Goal: Information Seeking & Learning: Learn about a topic

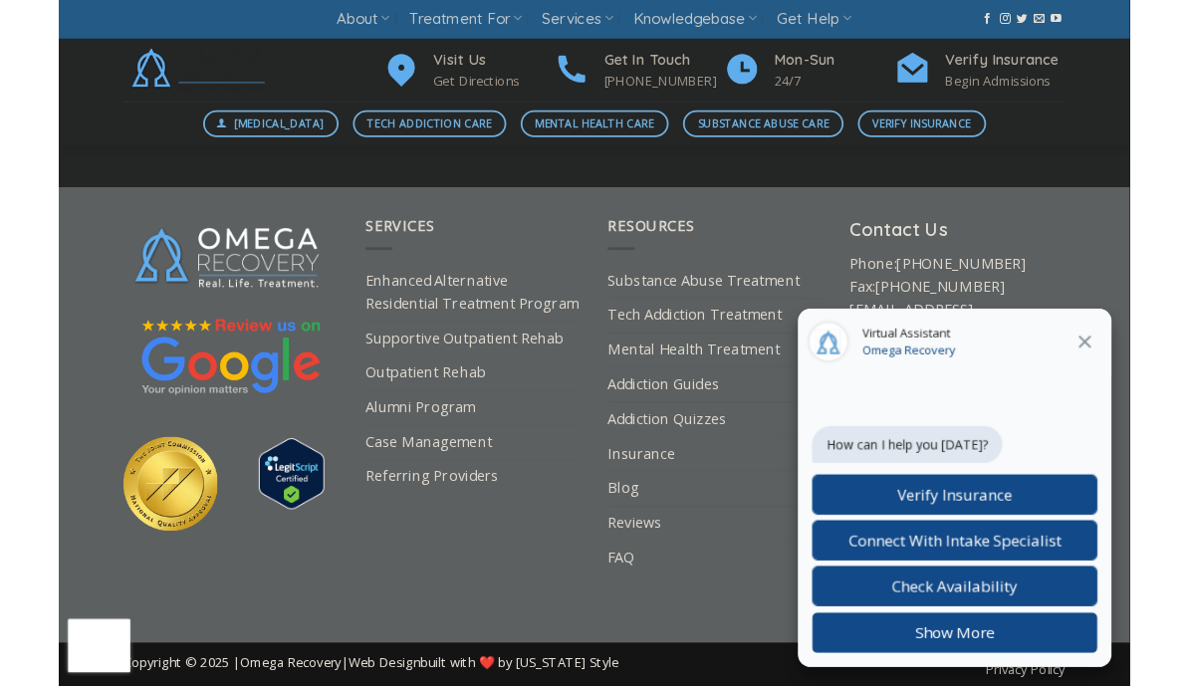
scroll to position [7557, 0]
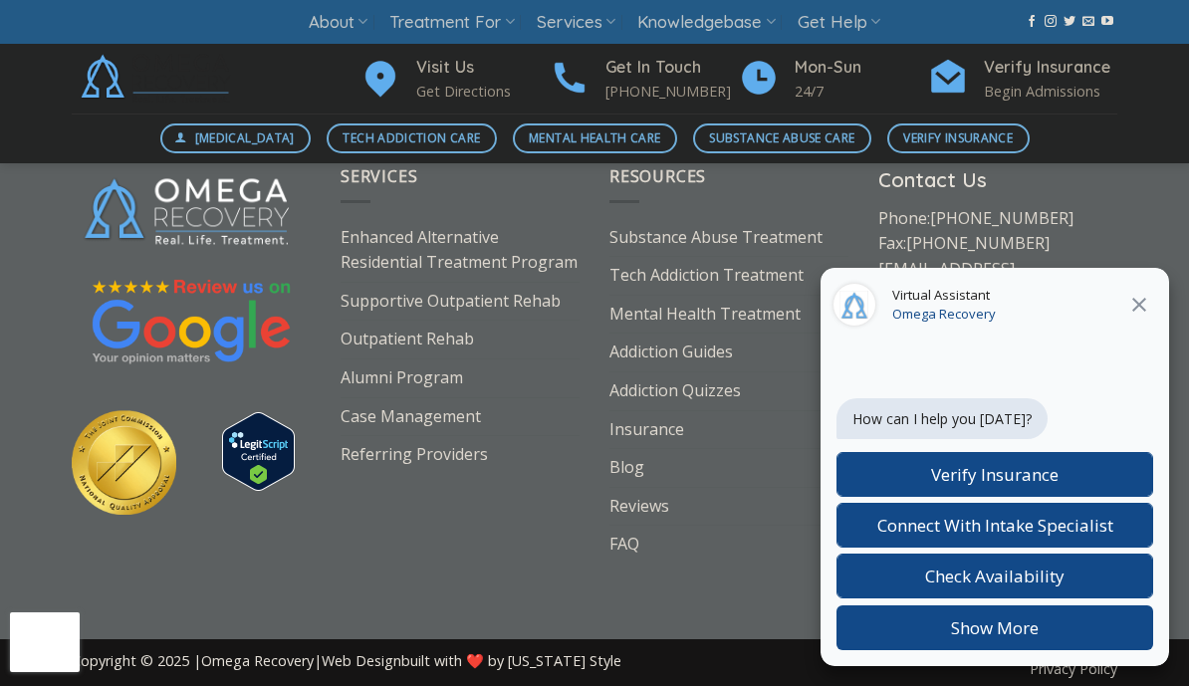
click at [1138, 310] on icon "Close" at bounding box center [1140, 305] width 24 height 24
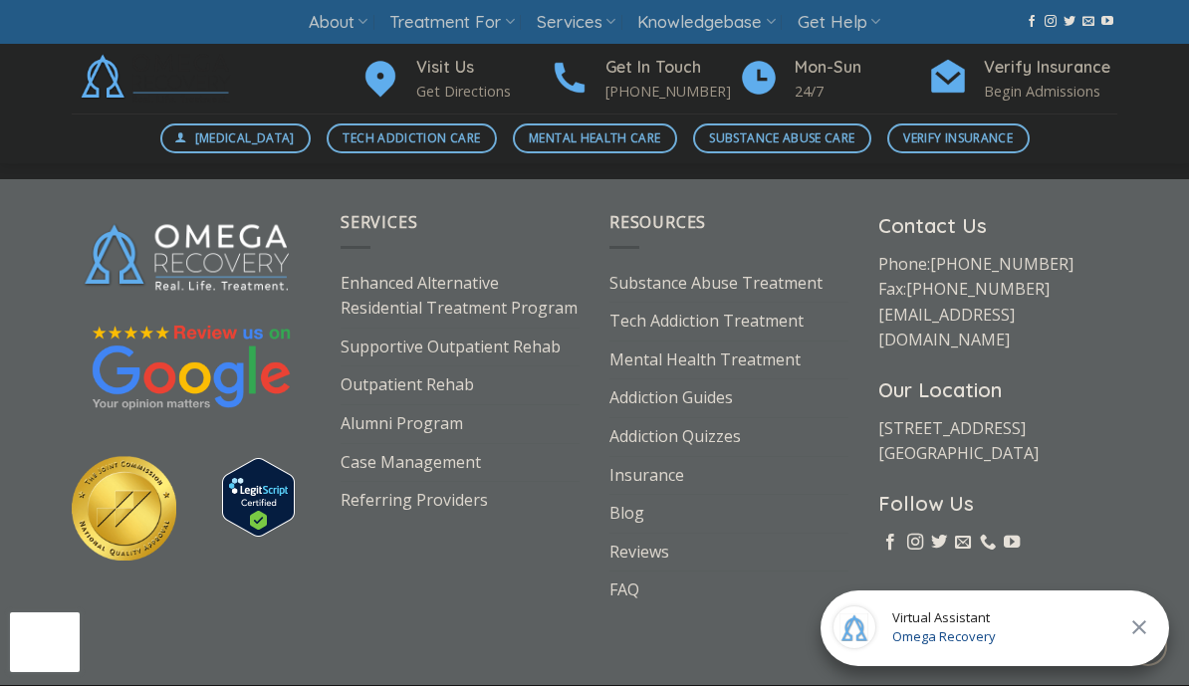
scroll to position [7508, 0]
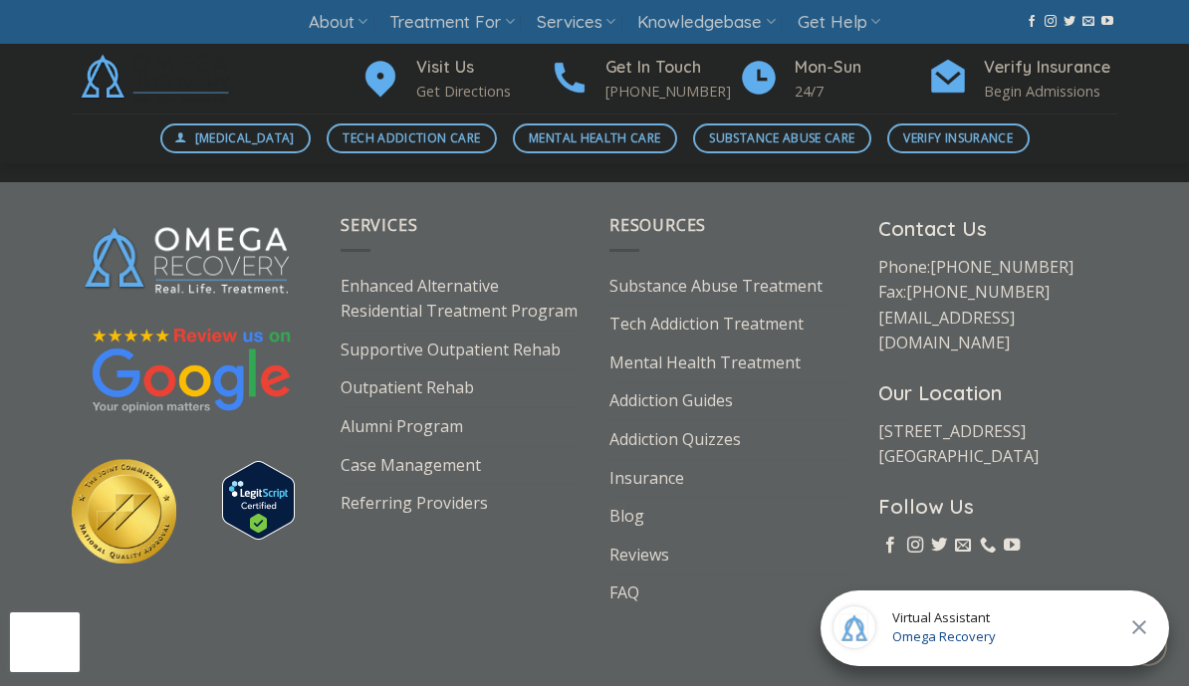
click at [125, 515] on img at bounding box center [124, 511] width 105 height 105
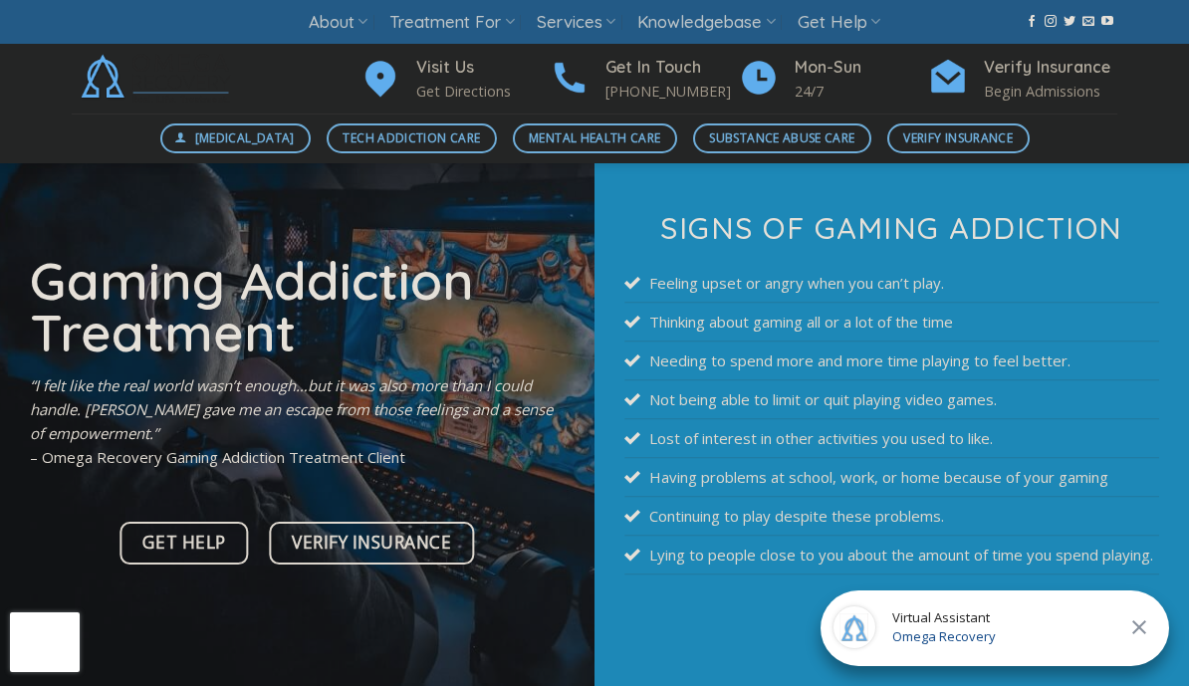
scroll to position [0, 0]
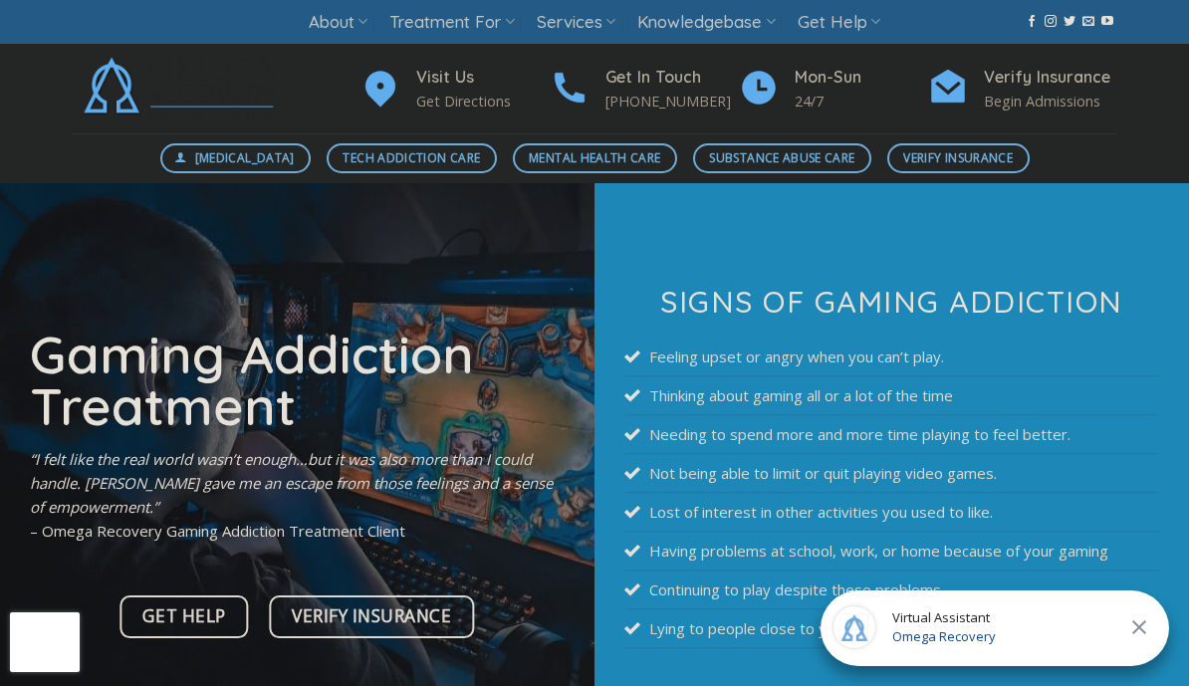
click at [595, 18] on link "Services" at bounding box center [576, 22] width 79 height 37
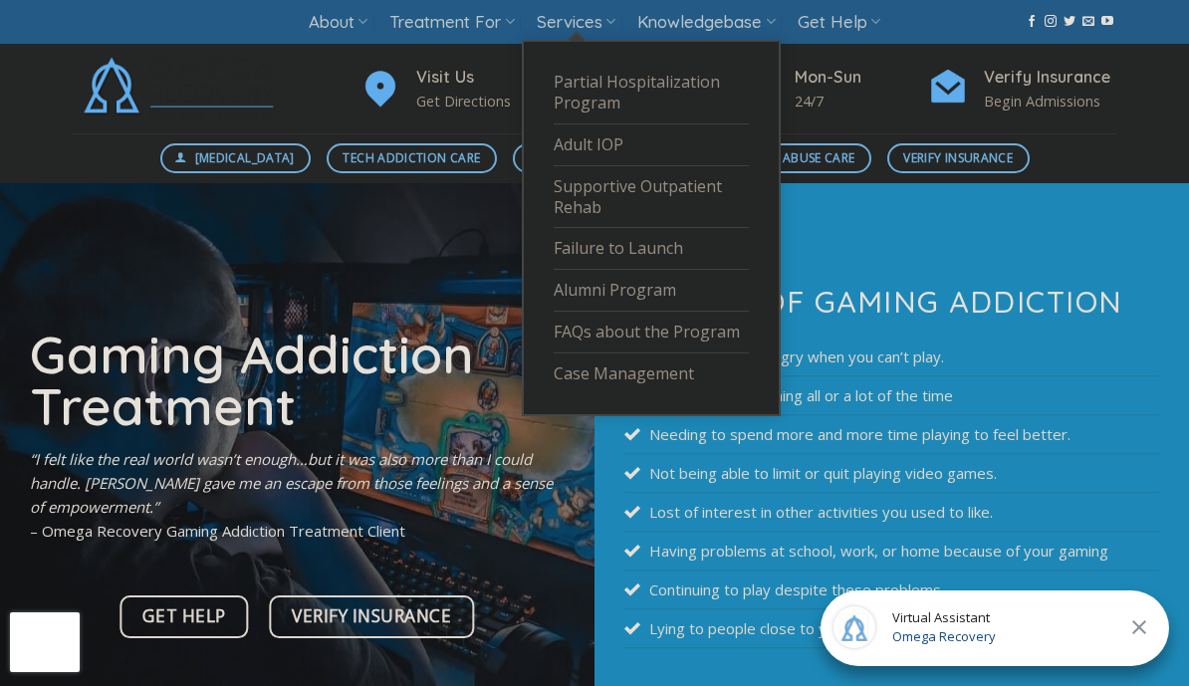
click at [358, 27] on icon at bounding box center [363, 21] width 10 height 19
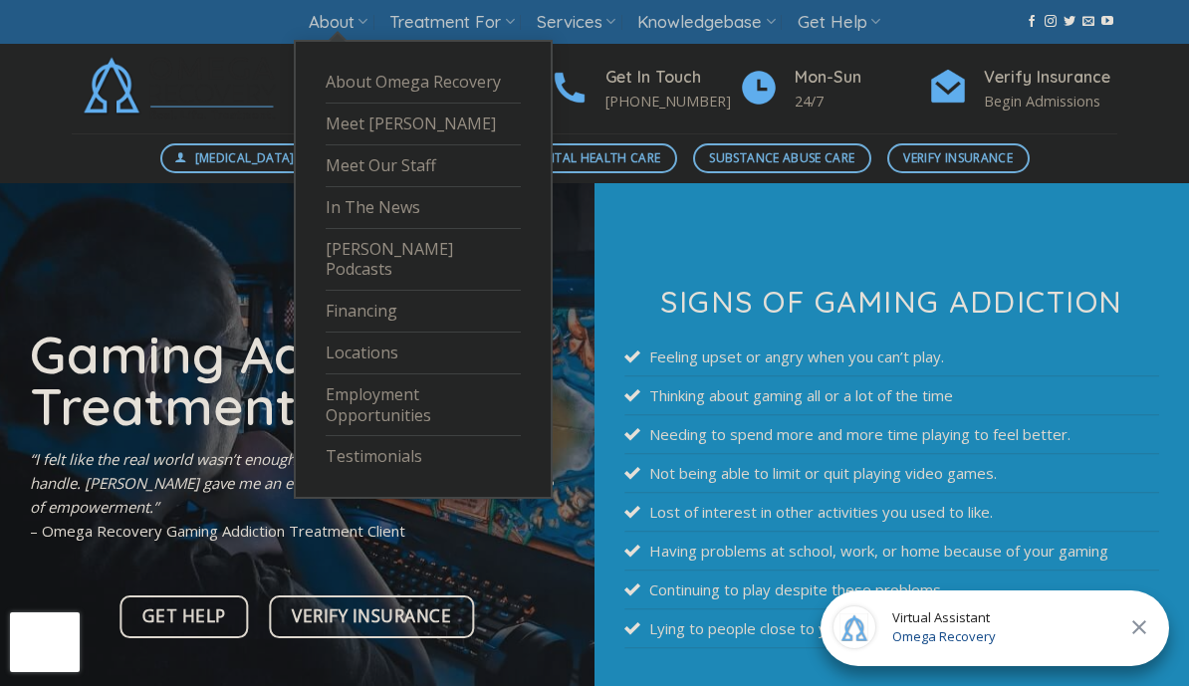
click at [326, 36] on link "About" at bounding box center [338, 22] width 59 height 37
click at [338, 25] on link "About" at bounding box center [338, 22] width 59 height 37
click at [366, 82] on link "About Omega Recovery" at bounding box center [423, 83] width 195 height 42
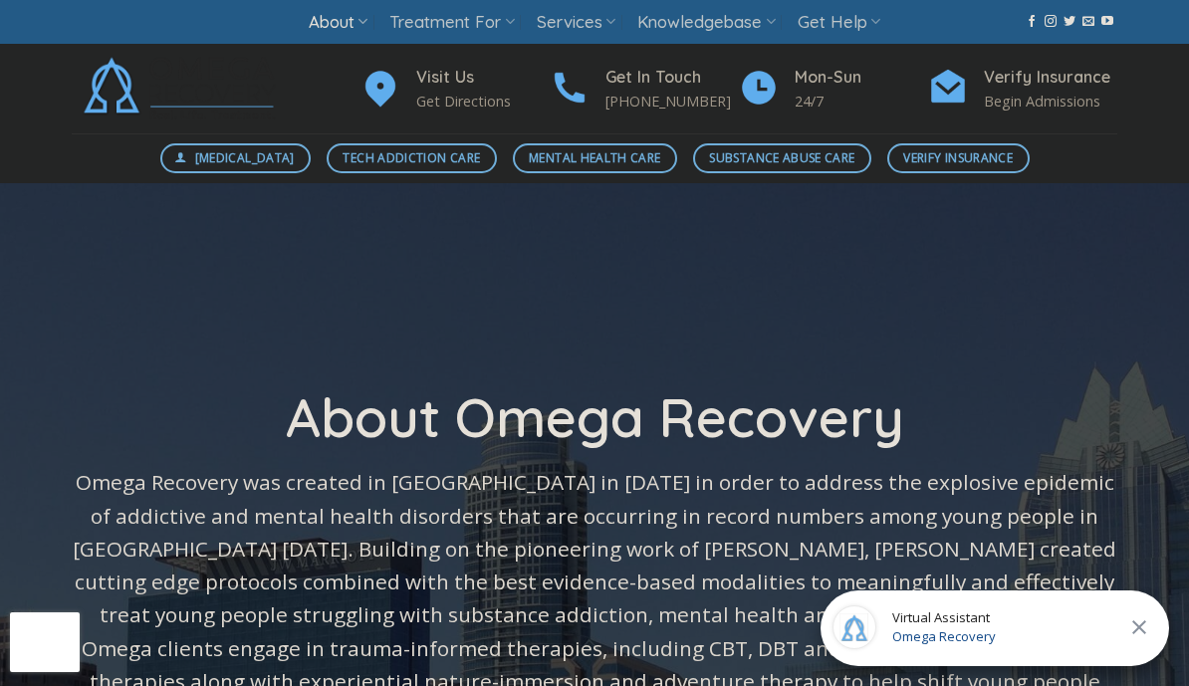
click at [328, 24] on link "About" at bounding box center [338, 22] width 59 height 37
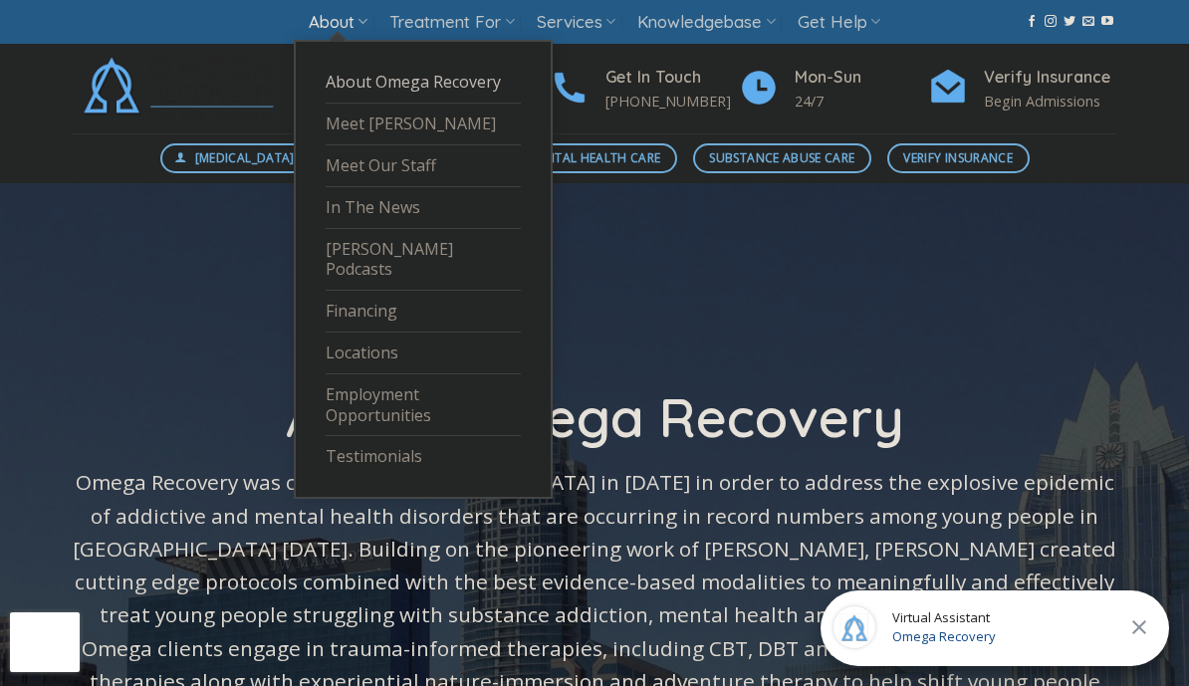
click at [345, 157] on link "Meet Our Staff" at bounding box center [423, 166] width 195 height 42
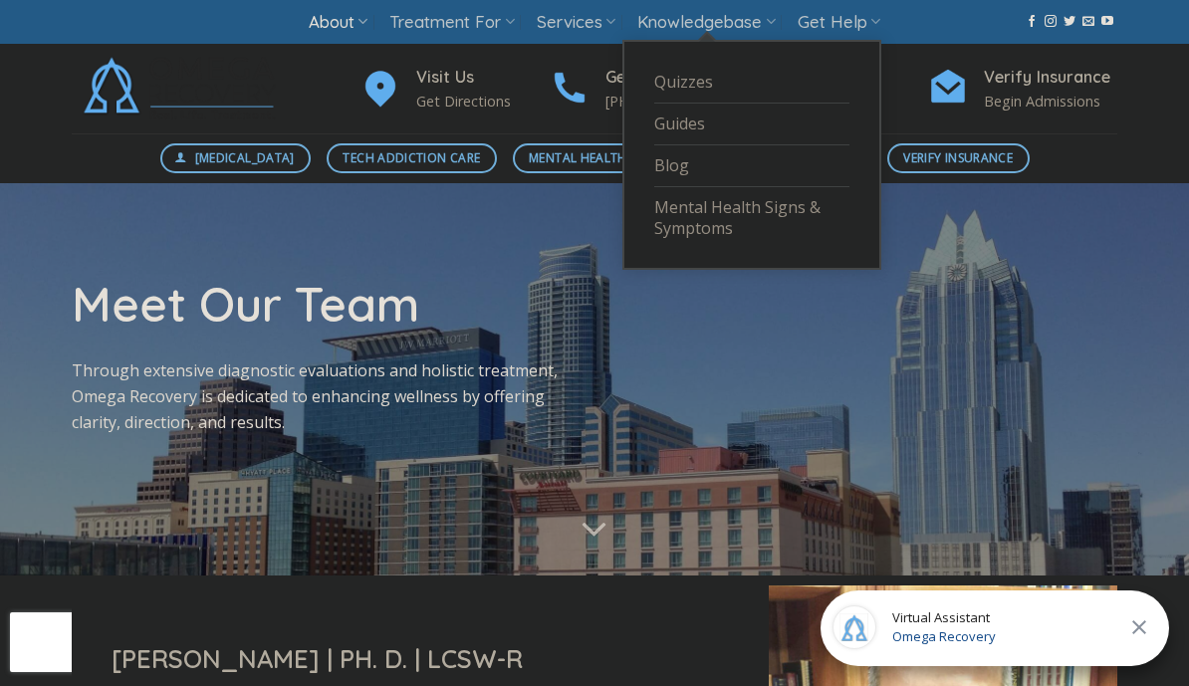
click at [744, 37] on link "Knowledgebase" at bounding box center [706, 22] width 137 height 37
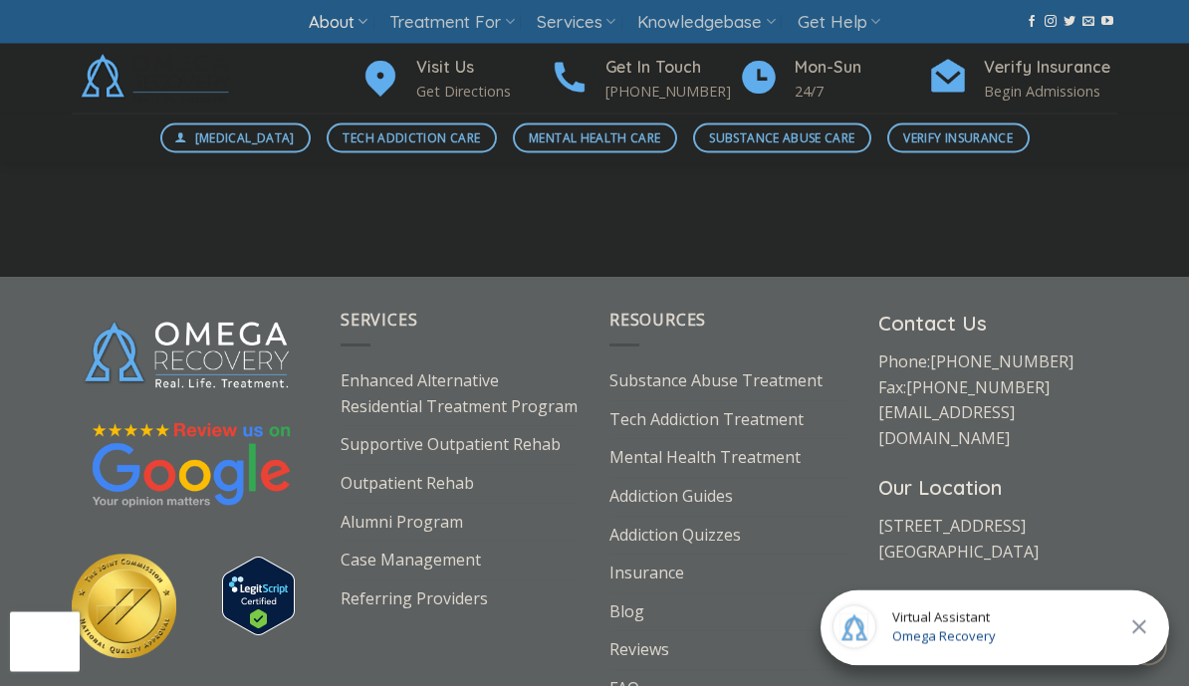
scroll to position [9829, 0]
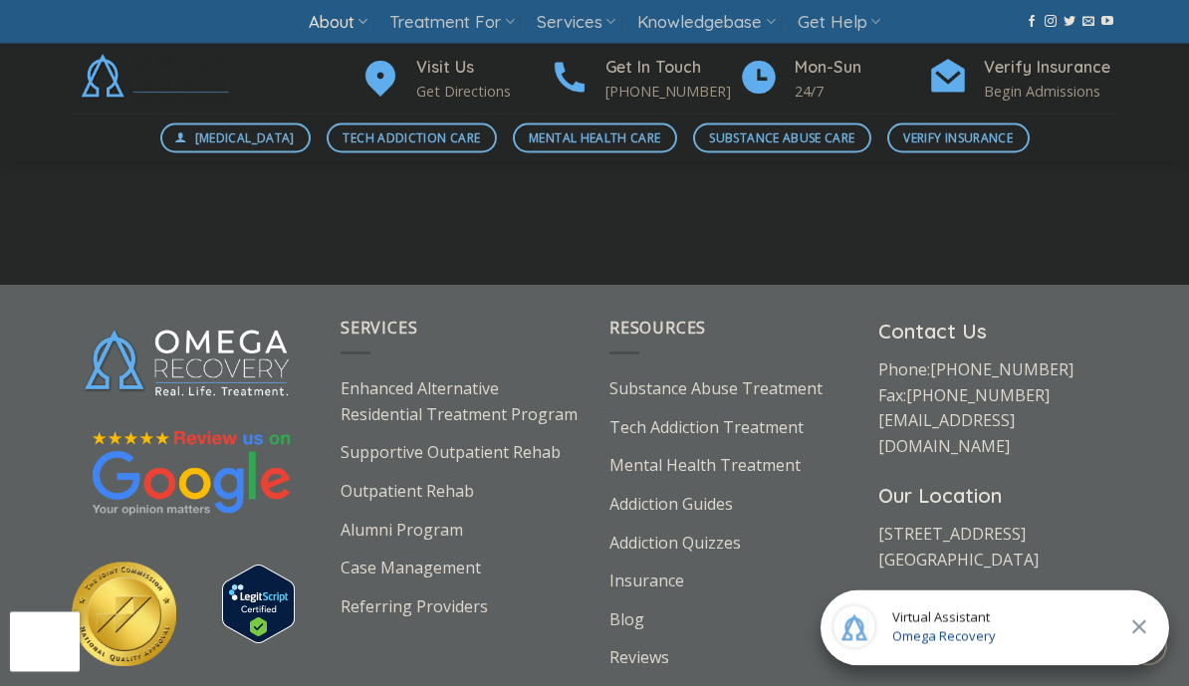
click at [769, 410] on link "Tech Addiction Treatment" at bounding box center [707, 429] width 194 height 38
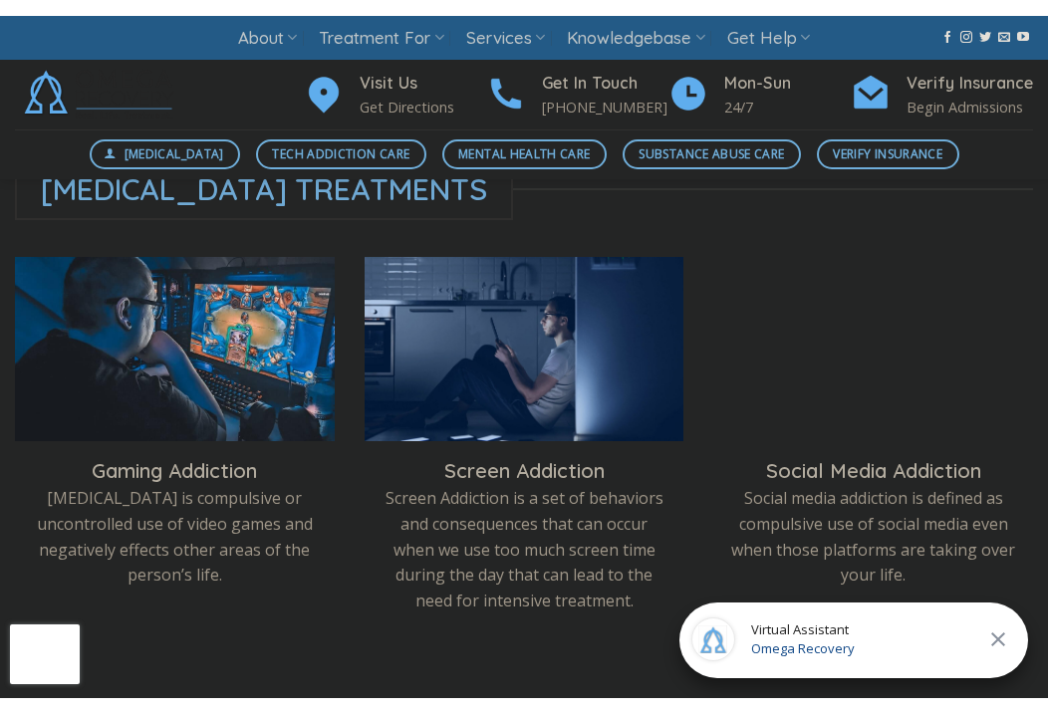
scroll to position [598, 0]
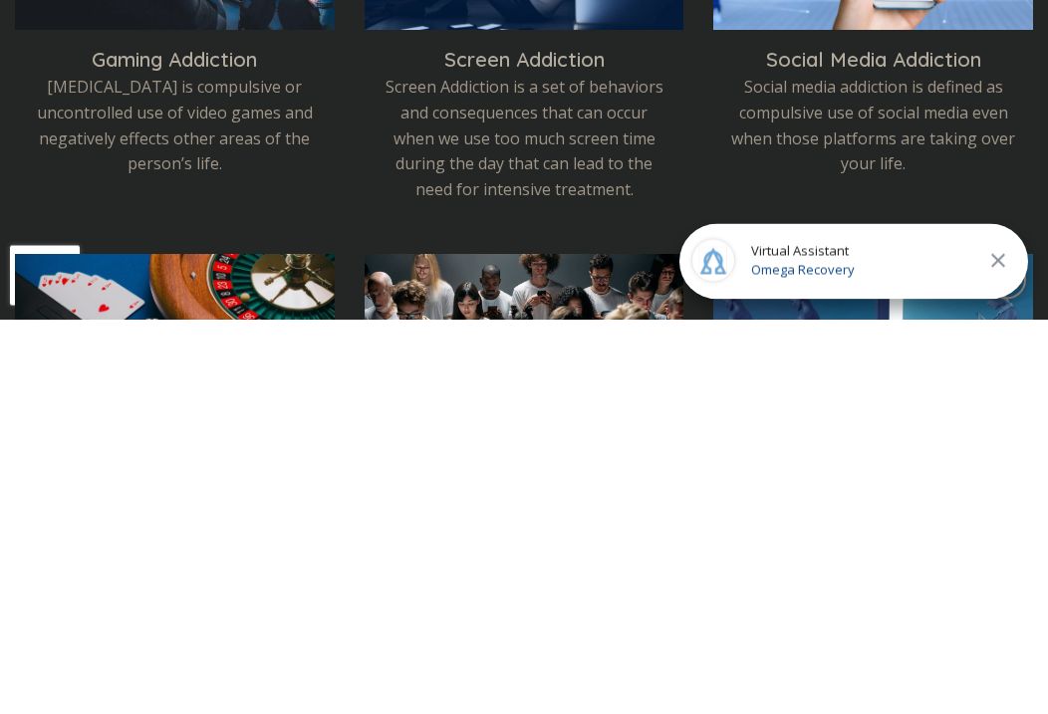
click at [1003, 643] on icon "Close" at bounding box center [998, 655] width 24 height 24
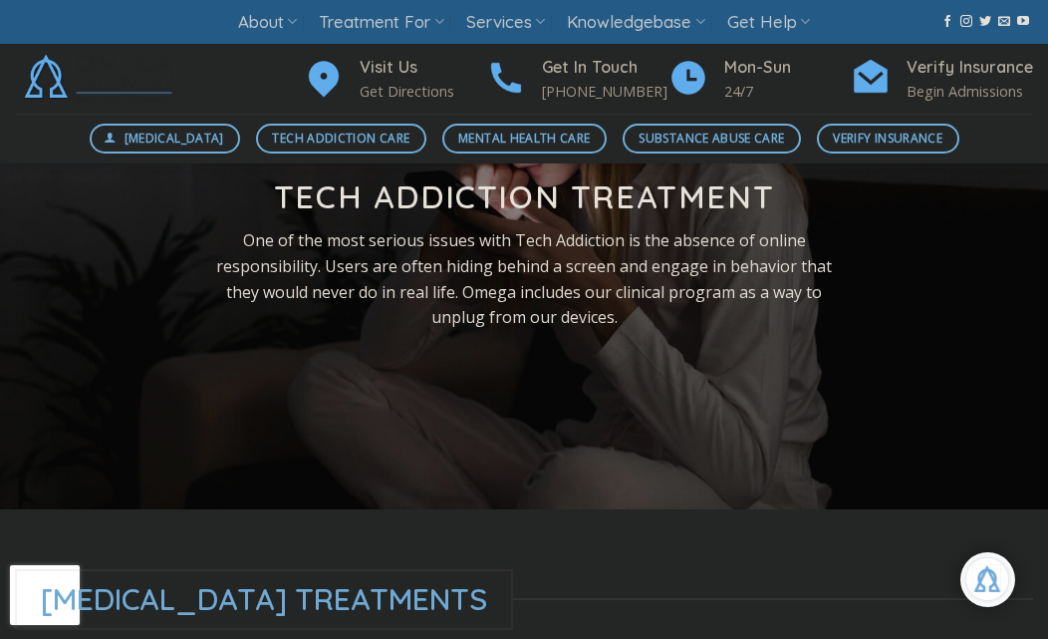
scroll to position [0, 0]
